Goal: Browse casually

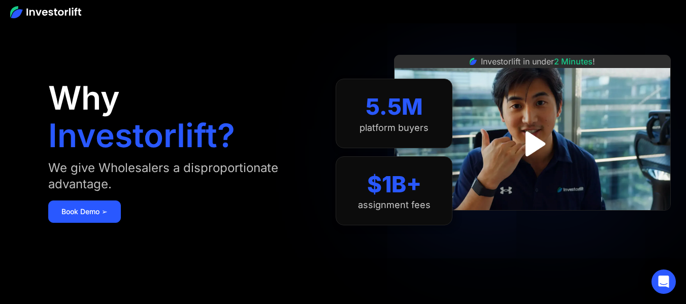
drag, startPoint x: 110, startPoint y: 61, endPoint x: 117, endPoint y: 52, distance: 11.3
click at [110, 60] on div "Why Investorlift? We give Wholesalers a disproportionate advantage. [DEMOGRAPHI…" at bounding box center [192, 151] width 288 height 243
click at [567, 15] on div at bounding box center [343, 11] width 686 height 23
drag, startPoint x: 605, startPoint y: 0, endPoint x: 438, endPoint y: 35, distance: 170.7
click at [438, 35] on section "5.5M platform buyers $1B+ assignment fees" at bounding box center [394, 151] width 117 height 243
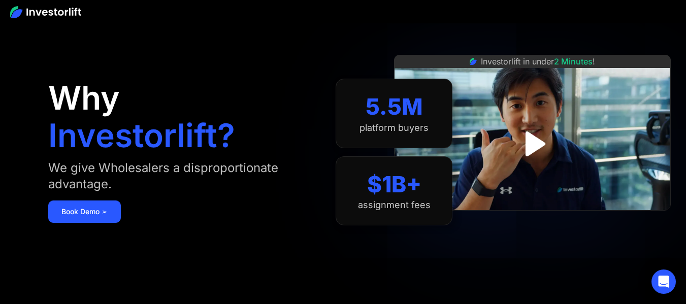
click at [511, 61] on div "Investorlift in under 2 Minutes !" at bounding box center [538, 61] width 114 height 12
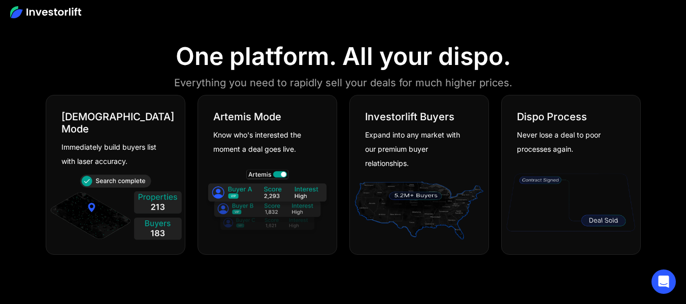
scroll to position [508, 0]
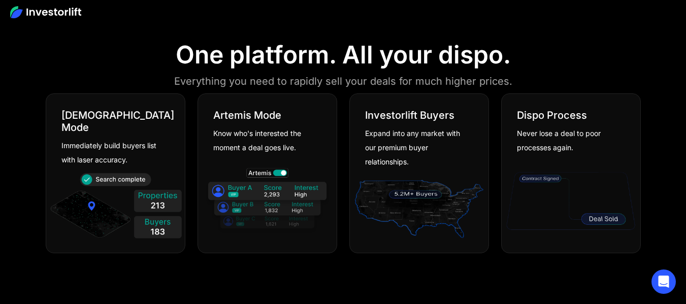
click at [159, 196] on img at bounding box center [116, 208] width 134 height 72
click at [154, 226] on img at bounding box center [116, 208] width 134 height 72
click at [153, 208] on img at bounding box center [116, 208] width 134 height 72
click at [152, 193] on img at bounding box center [116, 208] width 134 height 72
click at [93, 114] on div "[DEMOGRAPHIC_DATA] Mode" at bounding box center [117, 121] width 113 height 24
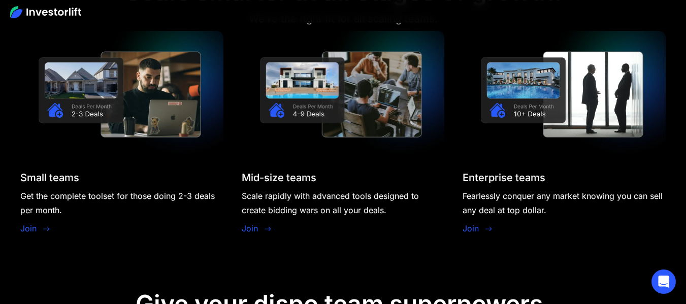
scroll to position [863, 0]
